Goal: Navigation & Orientation: Find specific page/section

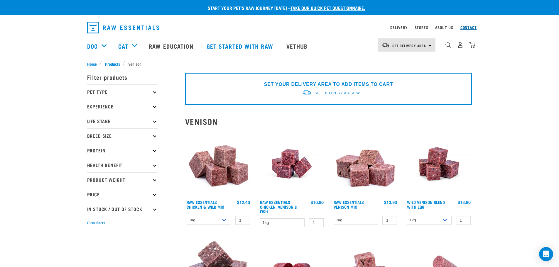
click at [471, 28] on link "Contact" at bounding box center [468, 27] width 16 height 2
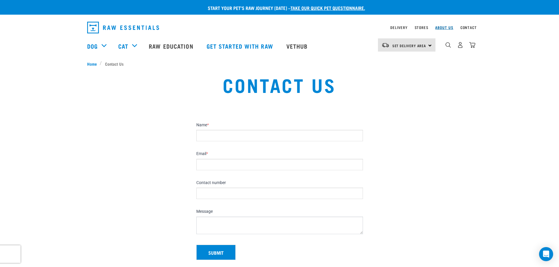
click at [446, 26] on link "About Us" at bounding box center [444, 27] width 18 height 2
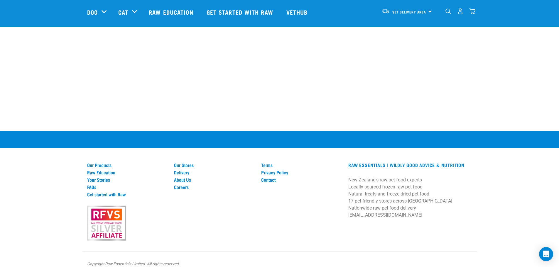
scroll to position [832, 0]
